Goal: Complete application form: Complete application form

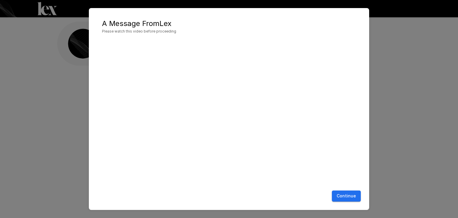
click at [348, 195] on button "Continue" at bounding box center [346, 195] width 29 height 11
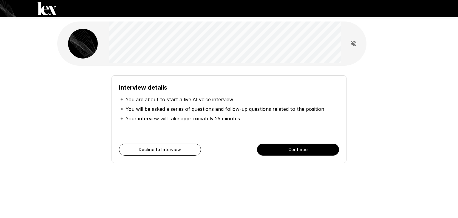
click at [281, 147] on button "Continue" at bounding box center [298, 149] width 82 height 12
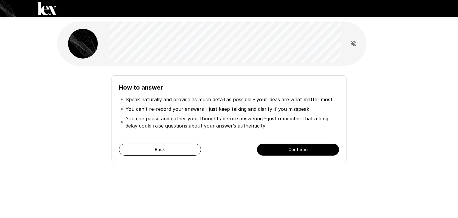
click at [280, 147] on button "Continue" at bounding box center [298, 149] width 82 height 12
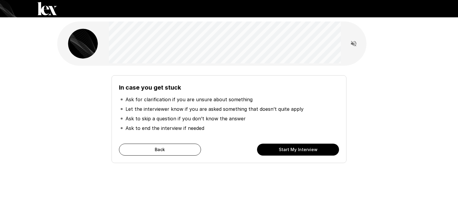
click at [279, 150] on button "Start My Interview" at bounding box center [298, 149] width 82 height 12
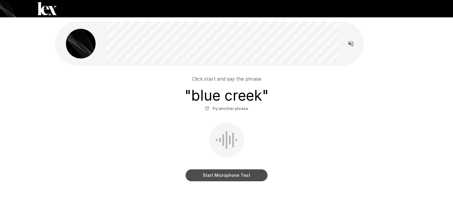
click at [240, 174] on button "Start Microphone Test" at bounding box center [227, 175] width 82 height 12
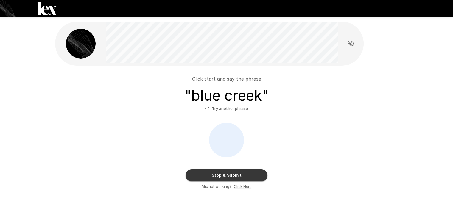
click at [231, 176] on button "Stop & Submit" at bounding box center [227, 175] width 82 height 12
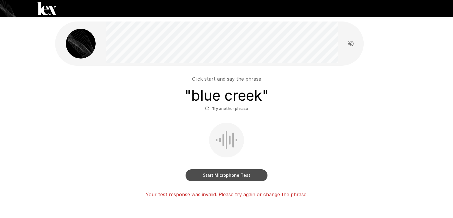
click at [231, 176] on button "Start Microphone Test" at bounding box center [227, 175] width 82 height 12
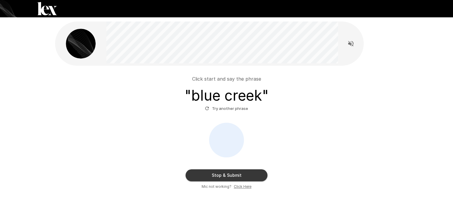
click at [231, 175] on button "Stop & Submit" at bounding box center [227, 175] width 82 height 12
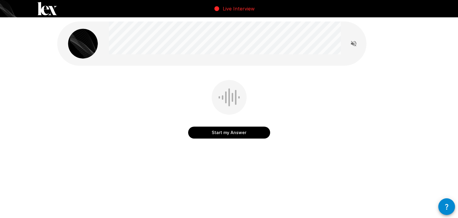
click at [227, 132] on button "Start my Answer" at bounding box center [229, 132] width 82 height 12
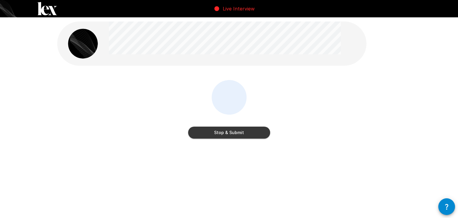
click at [232, 130] on button "Stop & Submit" at bounding box center [229, 132] width 82 height 12
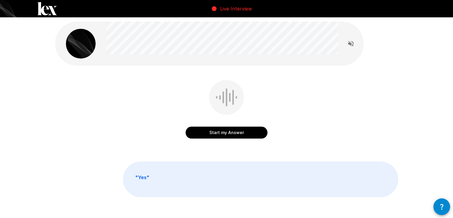
click at [227, 133] on button "Start my Answer" at bounding box center [227, 132] width 82 height 12
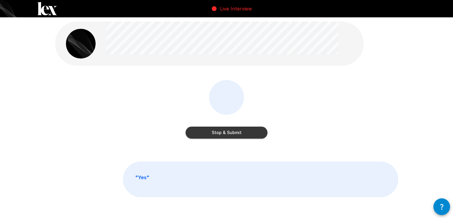
click at [228, 134] on button "Stop & Submit" at bounding box center [227, 132] width 82 height 12
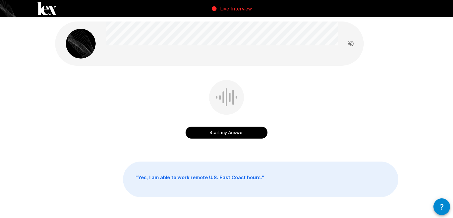
click at [225, 133] on button "Start my Answer" at bounding box center [227, 132] width 82 height 12
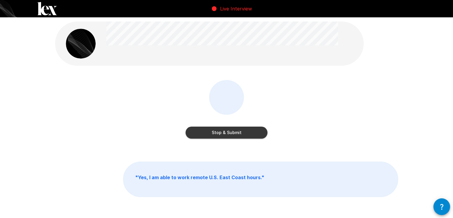
click at [225, 133] on button "Stop & Submit" at bounding box center [227, 132] width 82 height 12
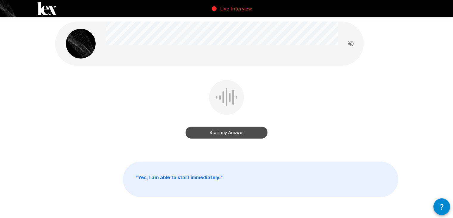
click at [225, 132] on button "Start my Answer" at bounding box center [227, 132] width 82 height 12
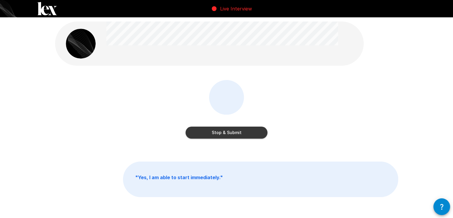
click at [225, 132] on button "Stop & Submit" at bounding box center [227, 132] width 82 height 12
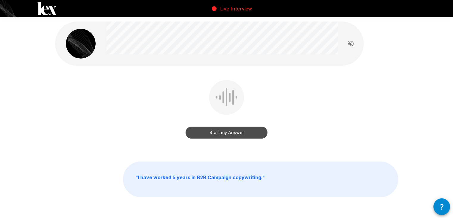
click at [225, 132] on button "Start my Answer" at bounding box center [227, 132] width 82 height 12
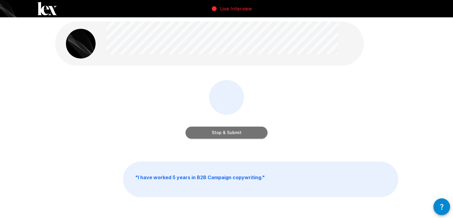
click at [225, 132] on button "Stop & Submit" at bounding box center [227, 132] width 82 height 12
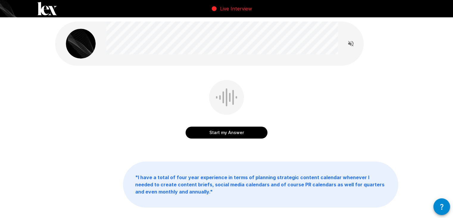
click at [225, 132] on button "Start my Answer" at bounding box center [227, 132] width 82 height 12
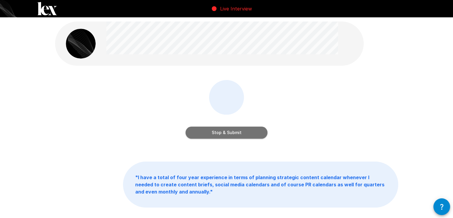
click at [225, 132] on button "Stop & Submit" at bounding box center [227, 132] width 82 height 12
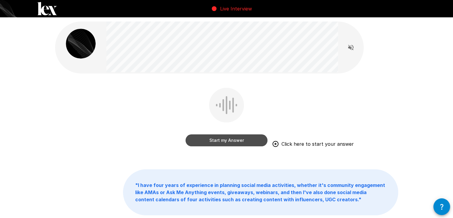
click at [213, 143] on button "Start my Answer" at bounding box center [227, 140] width 82 height 12
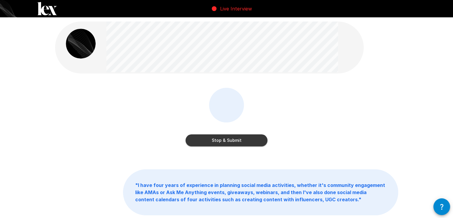
click at [213, 143] on button "Stop & Submit" at bounding box center [227, 140] width 82 height 12
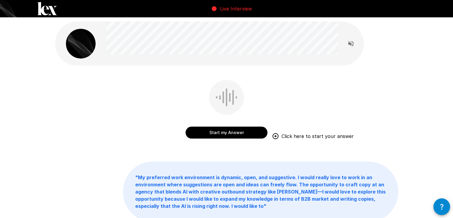
click at [238, 131] on button "Start my Answer" at bounding box center [227, 132] width 82 height 12
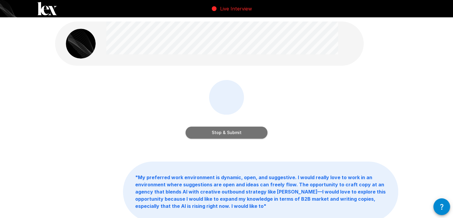
click at [238, 131] on button "Stop & Submit" at bounding box center [227, 132] width 82 height 12
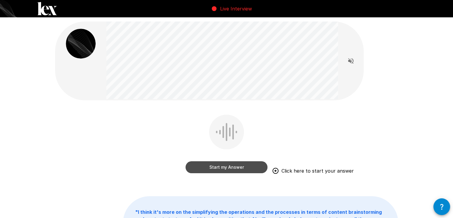
click at [250, 170] on button "Start my Answer" at bounding box center [227, 167] width 82 height 12
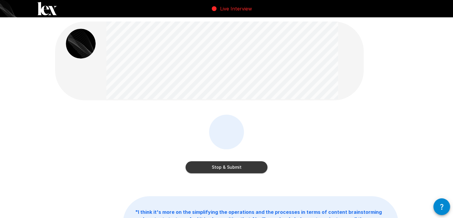
click at [215, 179] on div "Stop & Submit" at bounding box center [226, 147] width 343 height 67
click at [216, 171] on button "Stop & Submit" at bounding box center [227, 167] width 82 height 12
